Goal: Task Accomplishment & Management: Manage account settings

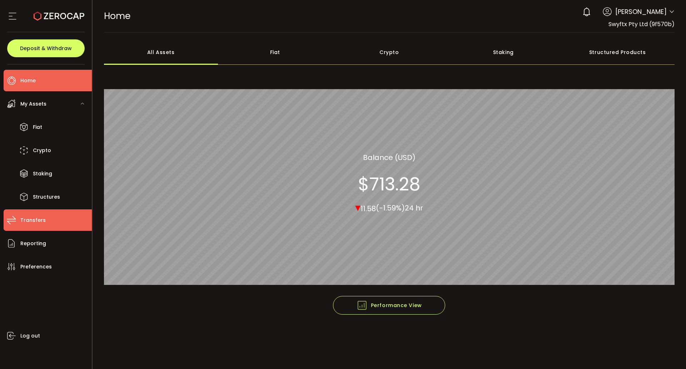
click at [50, 218] on li "Transfers" at bounding box center [48, 219] width 88 height 21
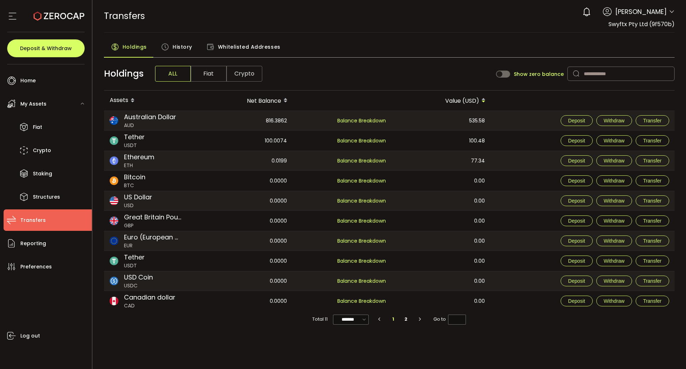
click at [175, 119] on span "Australian Dollar" at bounding box center [150, 117] width 52 height 10
click at [573, 123] on button "Deposit" at bounding box center [577, 120] width 32 height 11
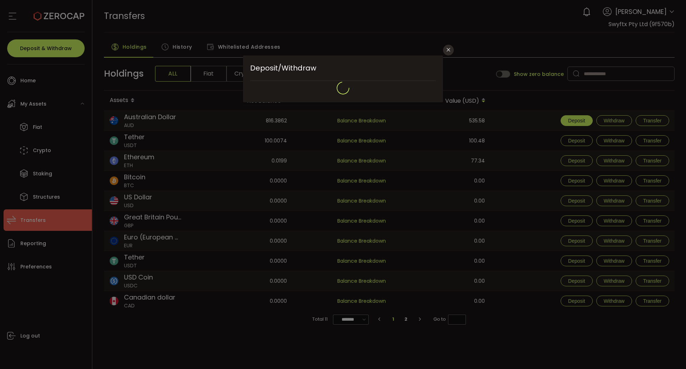
type input "**********"
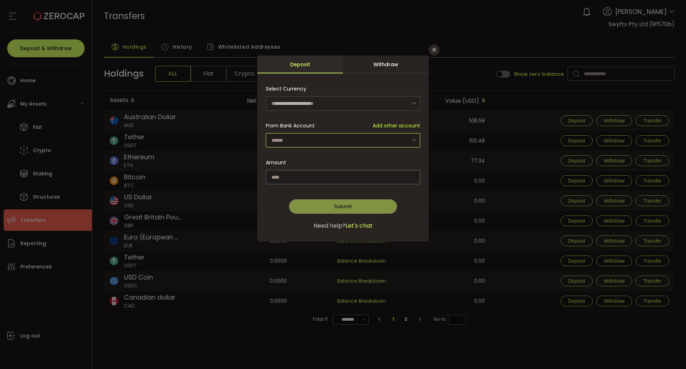
click at [312, 139] on input "dialog" at bounding box center [343, 140] width 154 height 14
click at [314, 138] on input "dialog" at bounding box center [343, 140] width 154 height 14
click at [369, 140] on input "dialog" at bounding box center [343, 140] width 154 height 14
click at [434, 49] on icon "Close" at bounding box center [435, 50] width 6 height 6
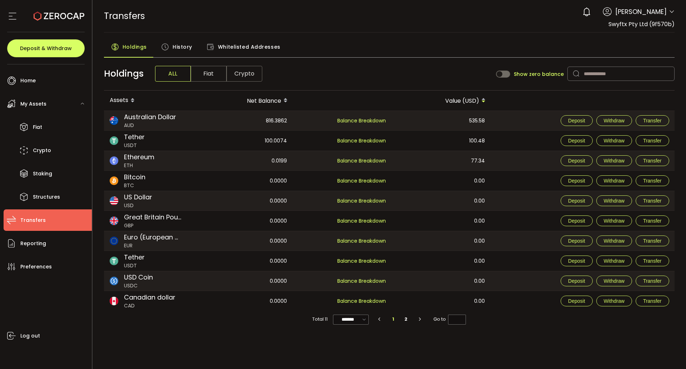
click at [219, 75] on span "Fiat" at bounding box center [209, 74] width 36 height 16
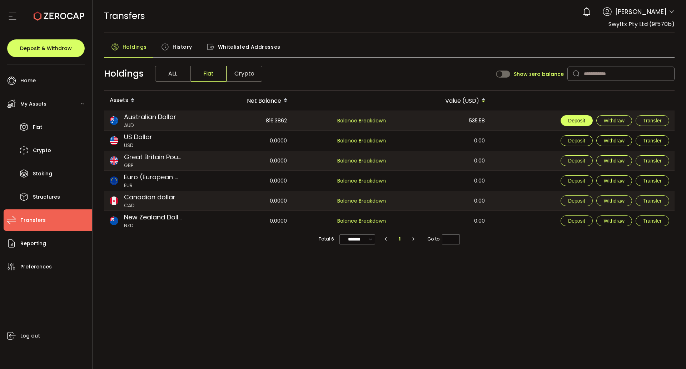
click at [575, 119] on span "Deposit" at bounding box center [576, 121] width 17 height 6
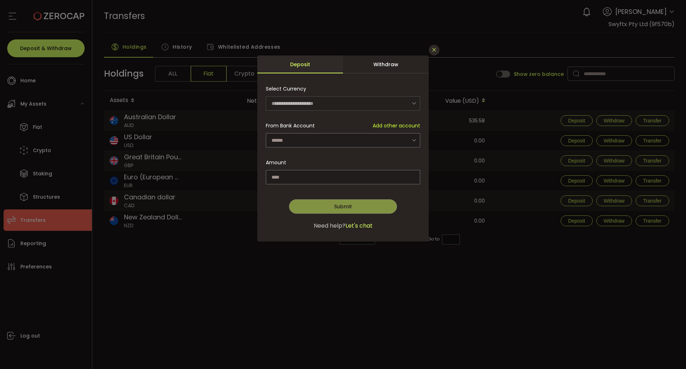
click at [432, 51] on icon "Close" at bounding box center [435, 50] width 6 height 6
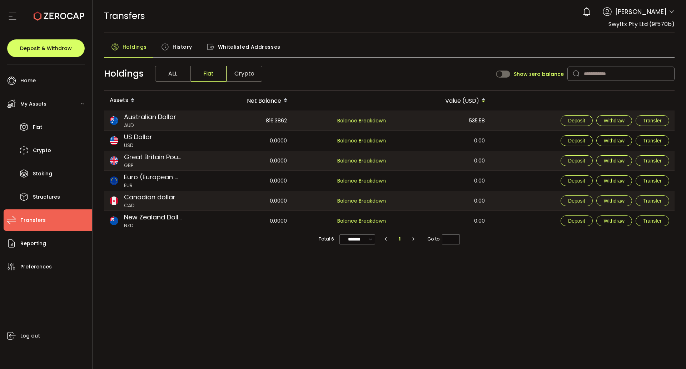
click at [137, 119] on span "Australian Dollar" at bounding box center [150, 117] width 52 height 10
click at [54, 80] on li "Home" at bounding box center [48, 80] width 88 height 21
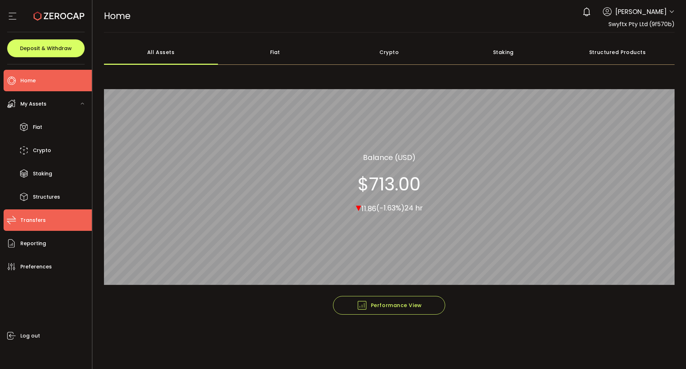
click at [55, 216] on li "Transfers" at bounding box center [48, 219] width 88 height 21
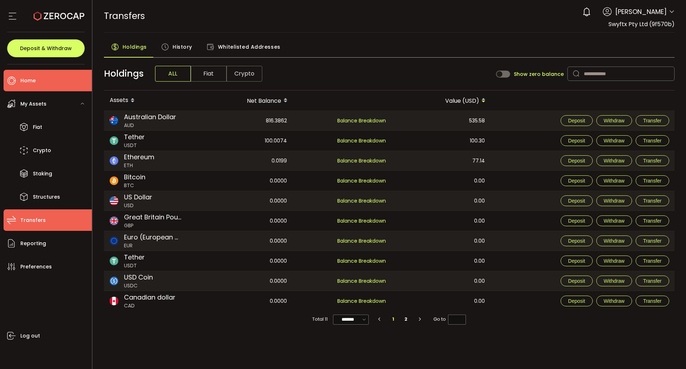
click at [34, 82] on span "Home" at bounding box center [27, 80] width 15 height 10
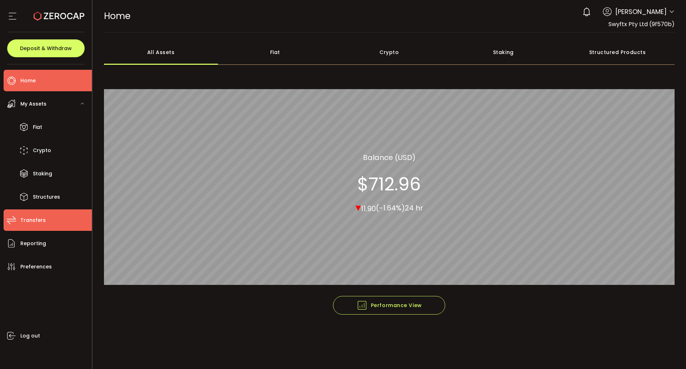
click at [41, 217] on span "Transfers" at bounding box center [32, 220] width 25 height 10
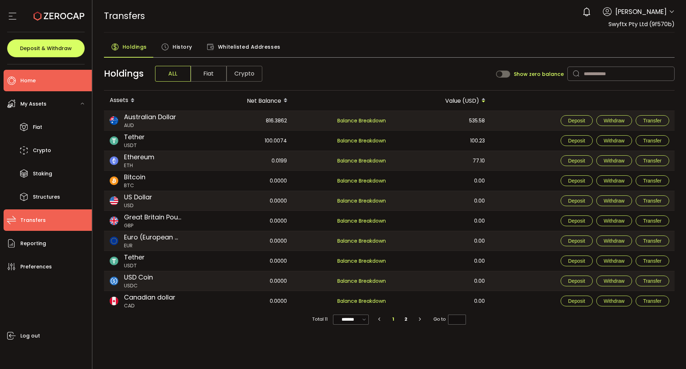
click at [38, 77] on li "Home" at bounding box center [48, 80] width 88 height 21
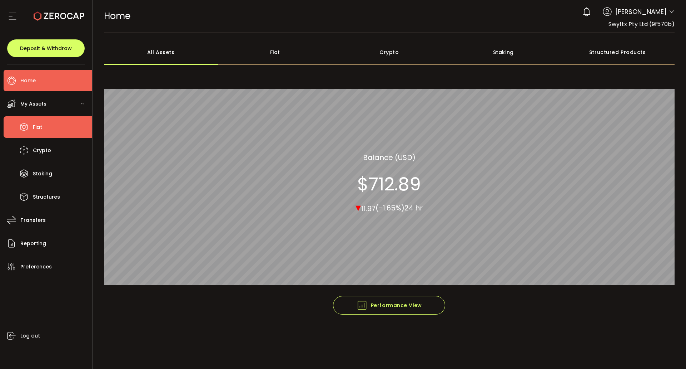
click at [48, 136] on li "Fiat" at bounding box center [48, 126] width 88 height 21
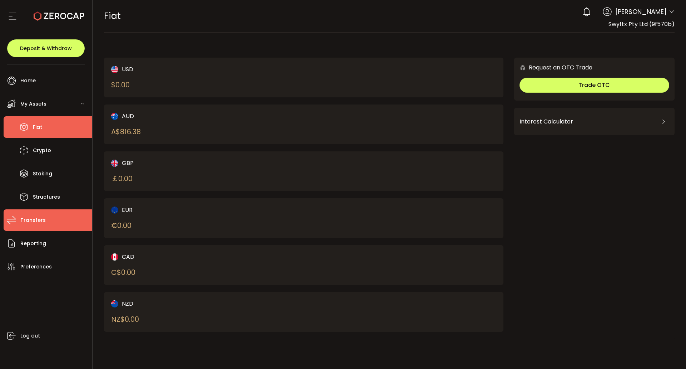
click at [56, 225] on li "Transfers" at bounding box center [48, 219] width 88 height 21
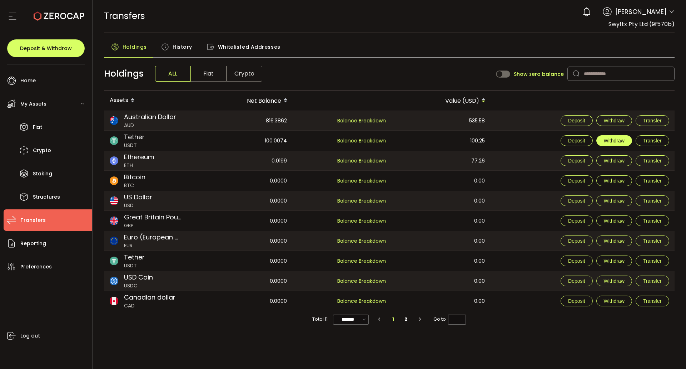
click at [621, 143] on span "Withdraw" at bounding box center [614, 141] width 21 height 6
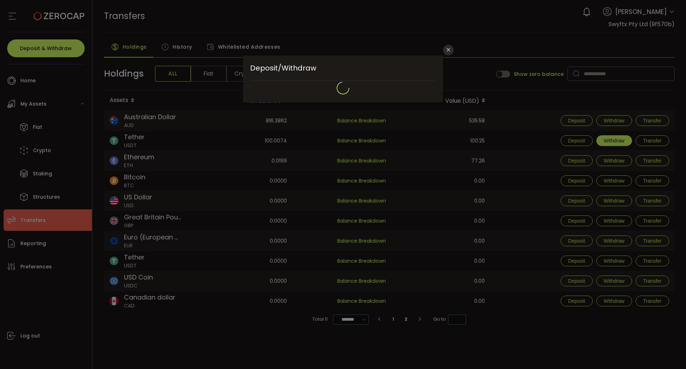
type input "**********"
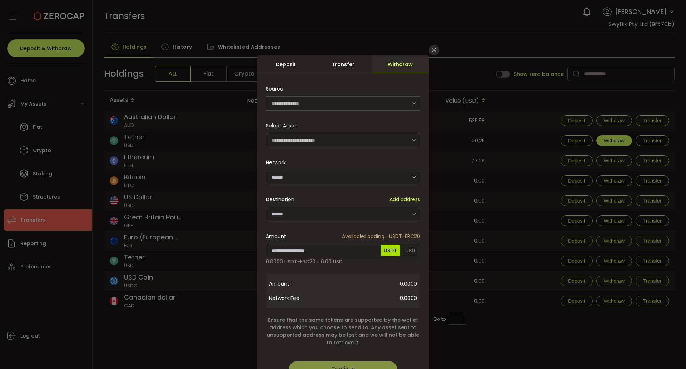
type input "********"
click at [305, 209] on input "dialog" at bounding box center [343, 214] width 154 height 14
click at [342, 214] on input "dialog" at bounding box center [343, 214] width 154 height 14
click at [322, 212] on input "dialog" at bounding box center [343, 214] width 154 height 14
click at [358, 230] on p "No addresses added" at bounding box center [342, 231] width 154 height 15
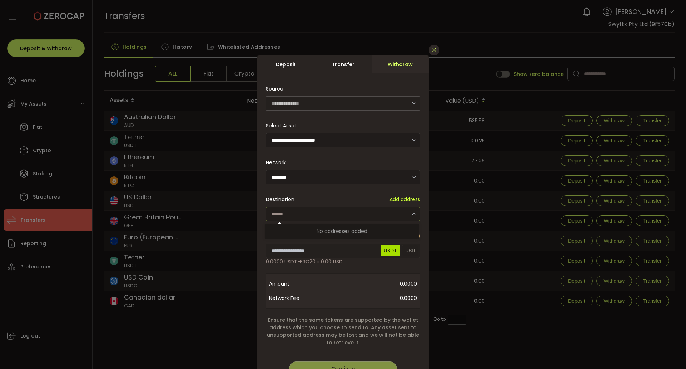
click at [430, 50] on button "Close" at bounding box center [434, 50] width 11 height 11
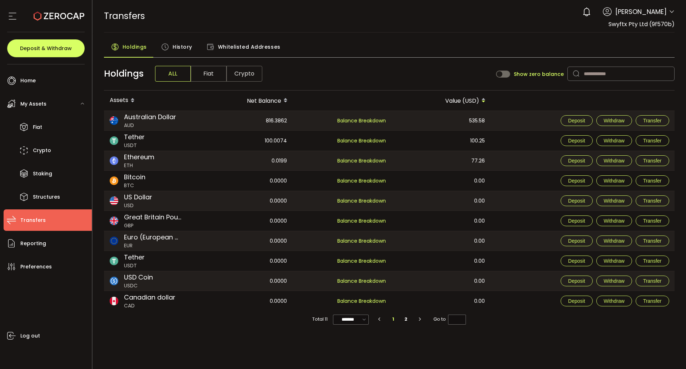
click at [250, 70] on span "Crypto" at bounding box center [245, 74] width 36 height 16
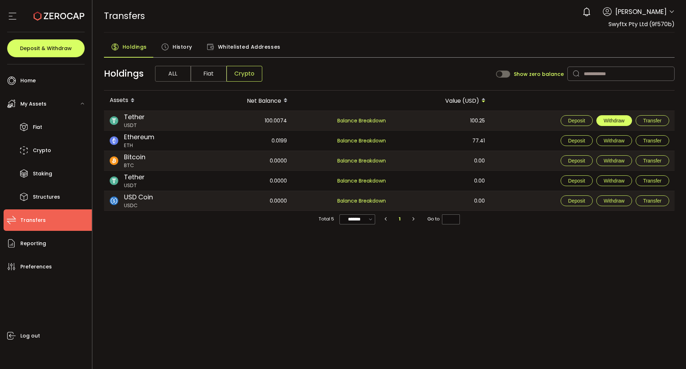
click at [617, 121] on span "Withdraw" at bounding box center [614, 121] width 21 height 6
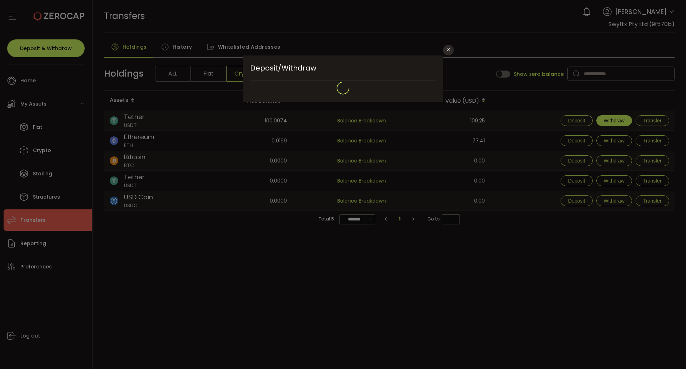
type input "**********"
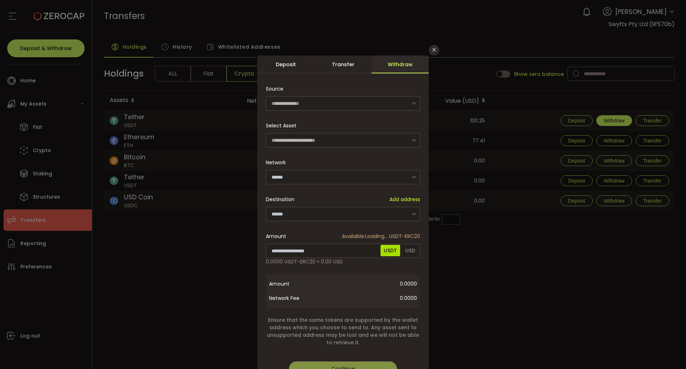
type input "********"
click at [348, 72] on div "Transfer" at bounding box center [343, 64] width 57 height 18
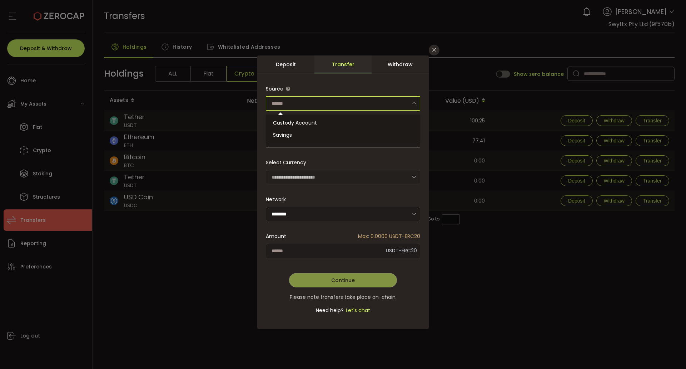
click at [316, 101] on input "dialog" at bounding box center [343, 103] width 154 height 14
click at [389, 66] on div "Withdraw" at bounding box center [400, 64] width 57 height 18
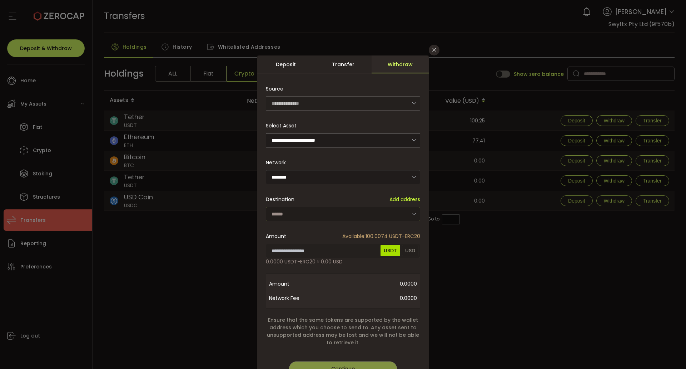
click at [295, 218] on input "dialog" at bounding box center [343, 214] width 154 height 14
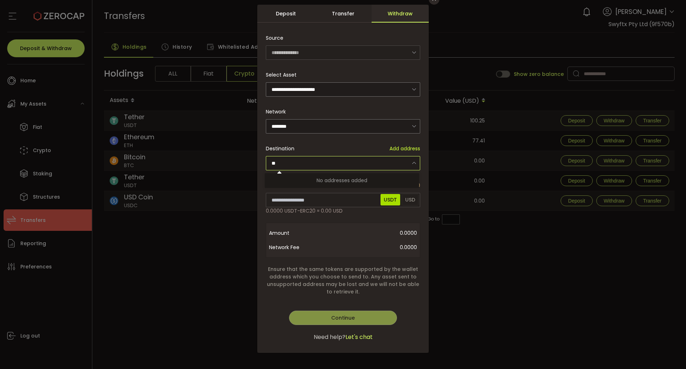
type input "***"
click at [450, 263] on div "**********" at bounding box center [343, 184] width 686 height 369
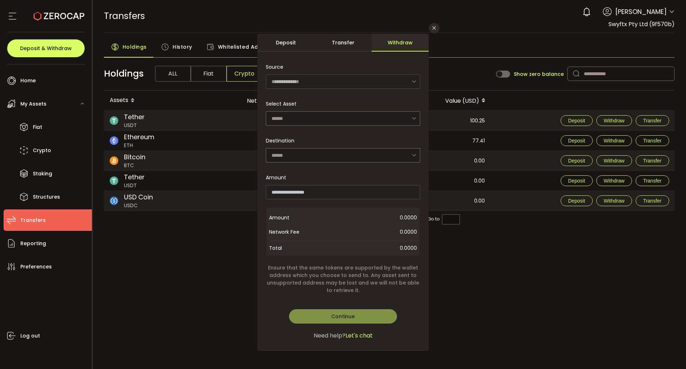
scroll to position [20, 0]
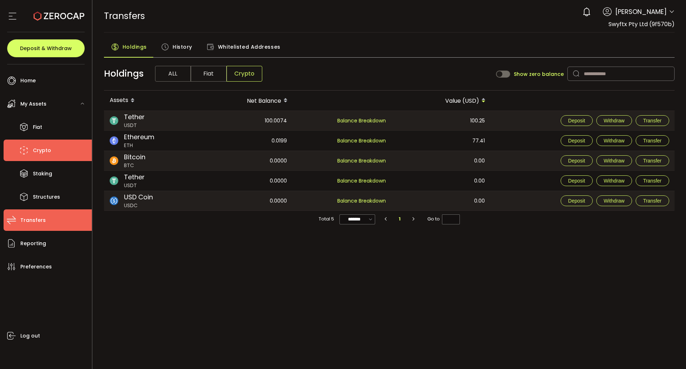
click at [55, 156] on li "Crypto" at bounding box center [48, 149] width 88 height 21
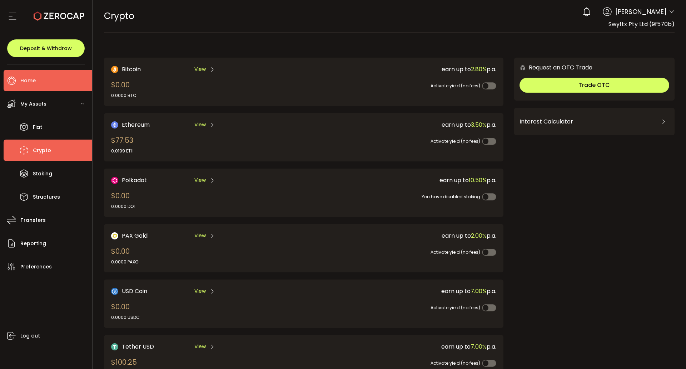
click at [48, 85] on li "Home" at bounding box center [48, 80] width 88 height 21
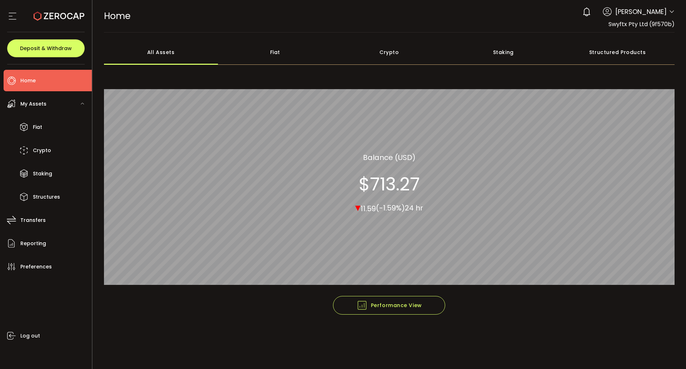
click at [49, 112] on div "My Assets" at bounding box center [48, 103] width 88 height 21
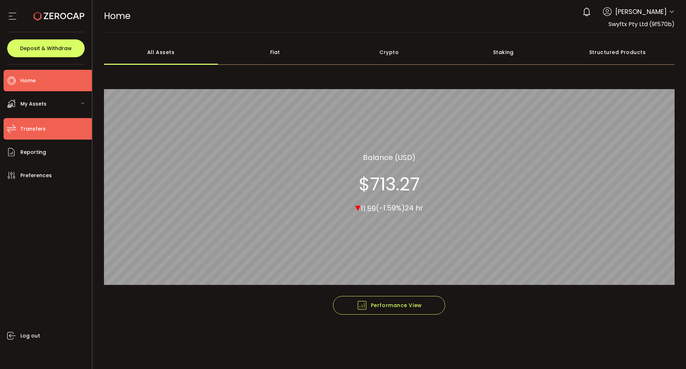
click at [38, 132] on span "Transfers" at bounding box center [32, 129] width 25 height 10
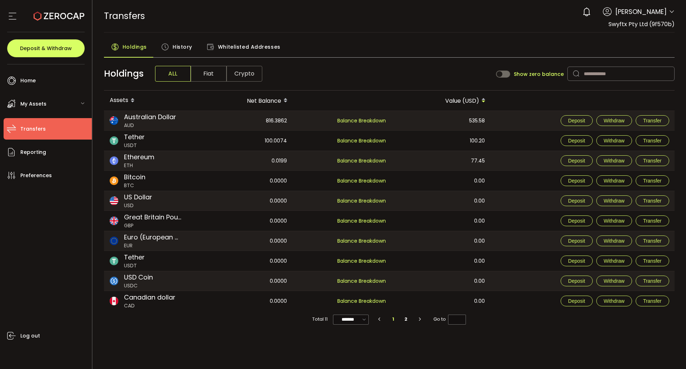
click at [256, 41] on span "Whitelisted Addresses" at bounding box center [249, 47] width 63 height 14
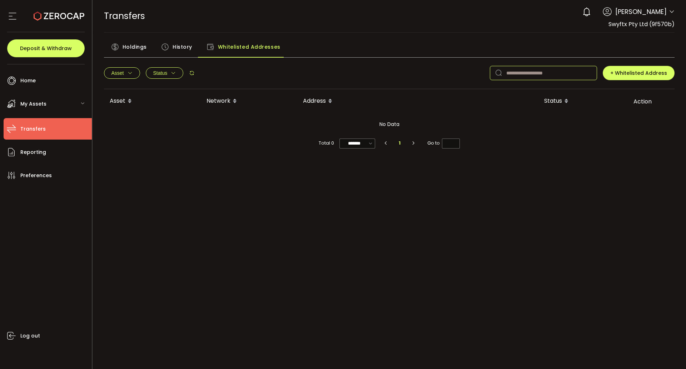
click at [529, 69] on input "text" at bounding box center [543, 73] width 107 height 14
type input "*"
click at [59, 84] on li "Home" at bounding box center [48, 80] width 88 height 21
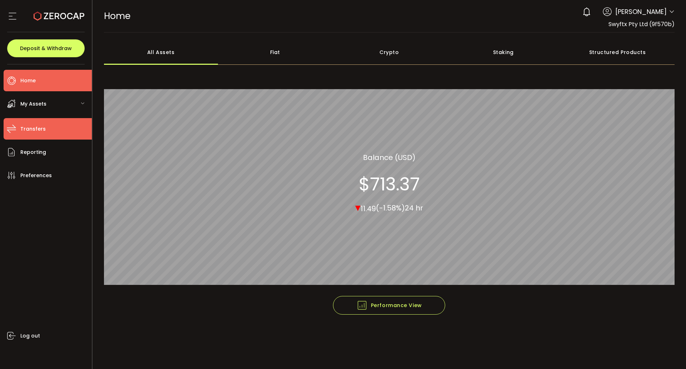
click at [39, 137] on li "Transfers" at bounding box center [48, 128] width 88 height 21
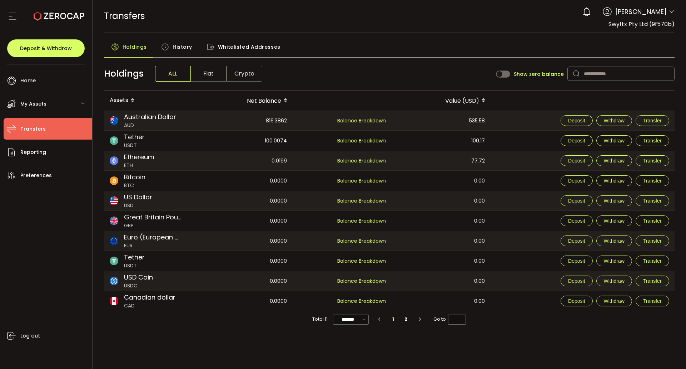
click at [240, 45] on span "Whitelisted Addresses" at bounding box center [249, 47] width 63 height 14
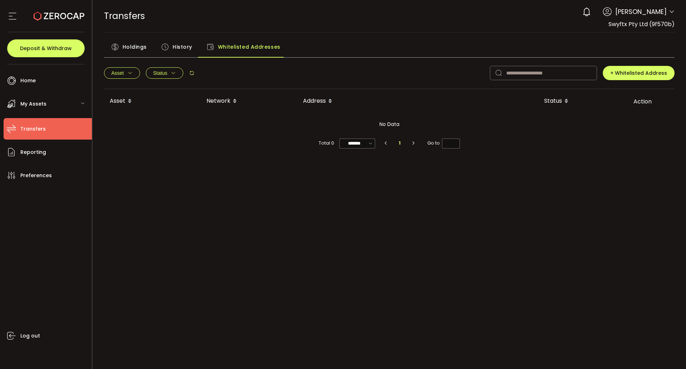
click at [181, 52] on span "History" at bounding box center [183, 47] width 20 height 14
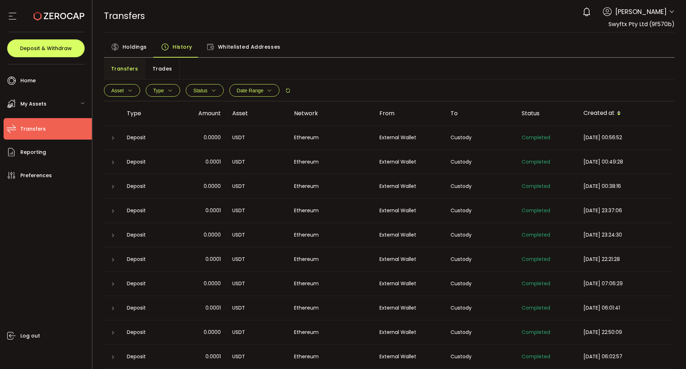
click at [114, 137] on icon at bounding box center [113, 138] width 4 height 4
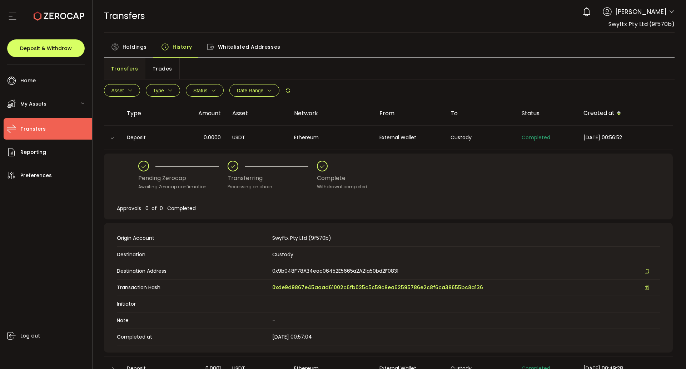
click at [114, 137] on icon at bounding box center [112, 138] width 4 height 4
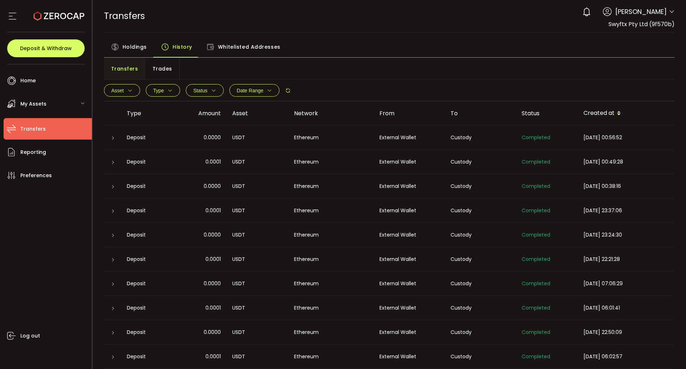
click at [166, 90] on span "Type" at bounding box center [162, 90] width 19 height 5
click at [139, 123] on span "checkbox-group" at bounding box center [136, 121] width 5 height 5
click at [189, 132] on div "Clear Apply" at bounding box center [162, 137] width 57 height 11
click at [183, 138] on span "Apply" at bounding box center [178, 137] width 15 height 5
